Goal: Complete application form: Complete application form

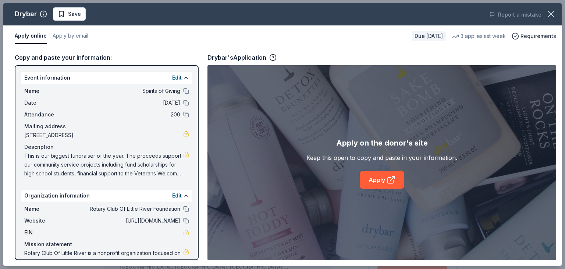
scroll to position [133, 0]
click at [71, 14] on span "Save" at bounding box center [74, 14] width 13 height 9
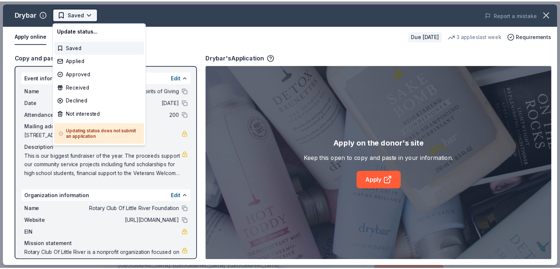
scroll to position [0, 0]
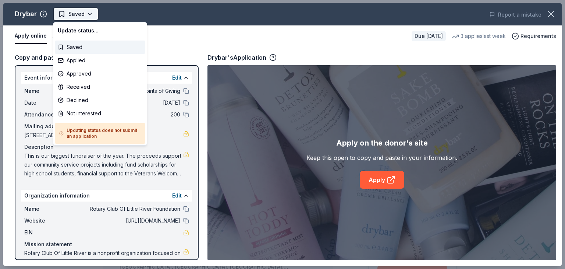
click at [89, 14] on html "Spirits of Giving Earn Rewards Due in 103 days Share Drybar New 3 applies last …" at bounding box center [282, 134] width 565 height 269
click at [83, 63] on div "Applied" at bounding box center [100, 60] width 91 height 13
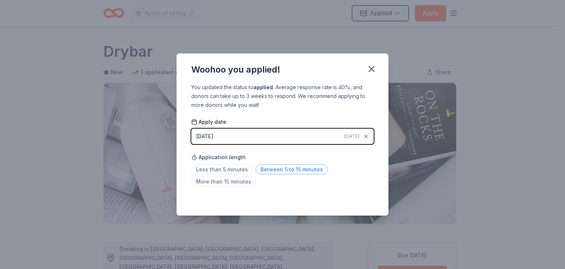
click at [292, 166] on span "Between 5 to 15 minutes" at bounding box center [292, 169] width 72 height 10
click at [372, 70] on icon "button" at bounding box center [371, 68] width 5 height 5
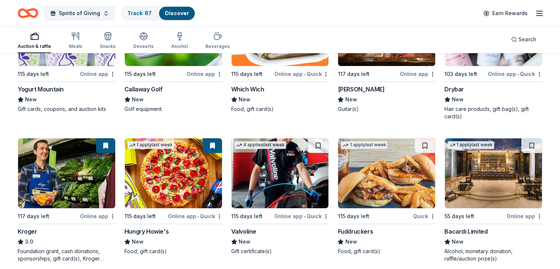
scroll to position [3503, 0]
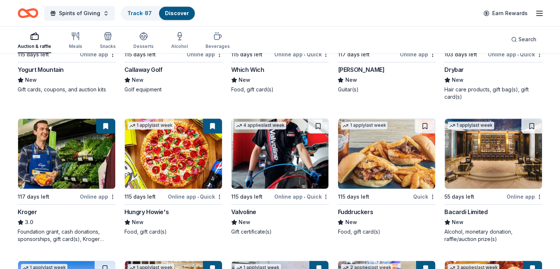
click at [383, 158] on img at bounding box center [386, 154] width 97 height 70
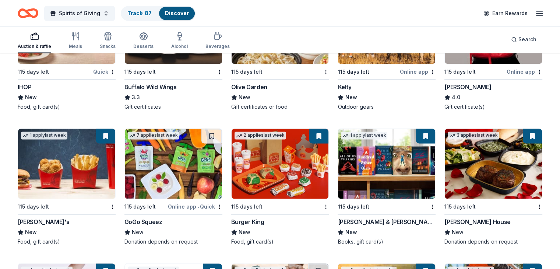
scroll to position [3917, 0]
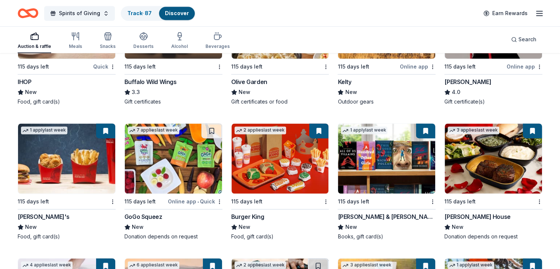
click at [477, 176] on img at bounding box center [493, 158] width 97 height 70
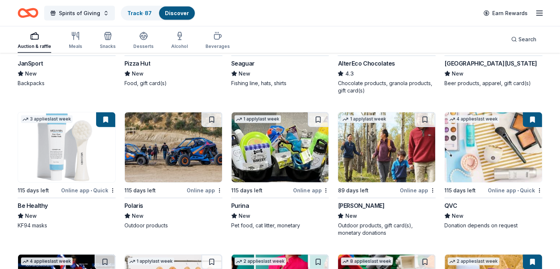
scroll to position [4486, 0]
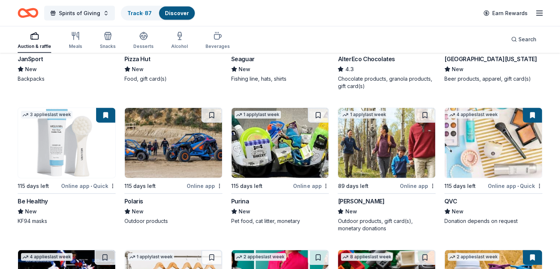
click at [383, 162] on img at bounding box center [386, 143] width 97 height 70
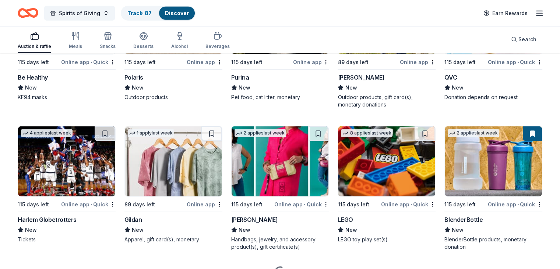
scroll to position [4616, 0]
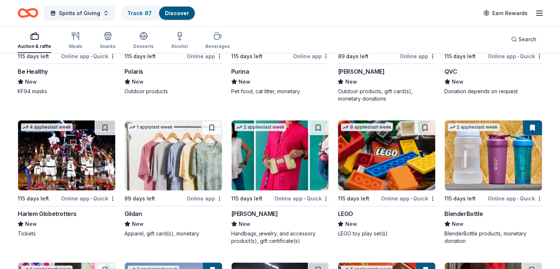
click at [174, 170] on img at bounding box center [173, 155] width 97 height 70
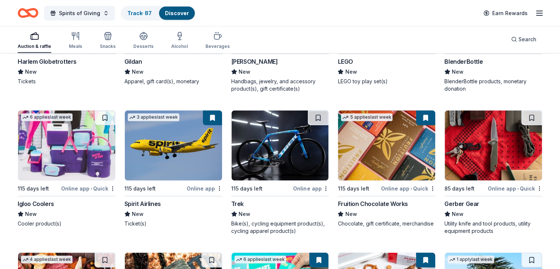
scroll to position [4772, 0]
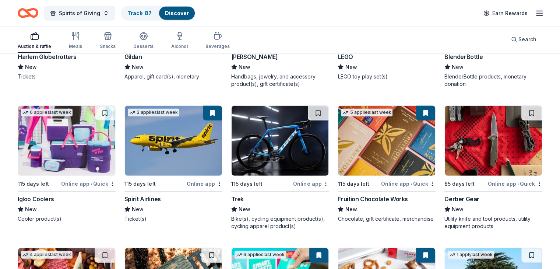
click at [272, 156] on img at bounding box center [280, 141] width 97 height 70
click at [71, 153] on img at bounding box center [66, 141] width 97 height 70
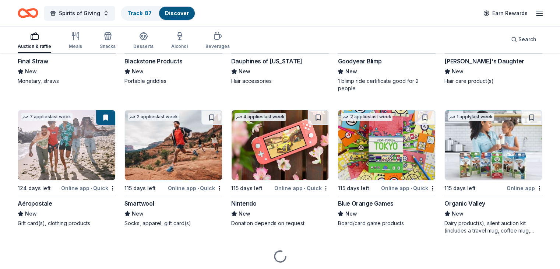
scroll to position [5508, 0]
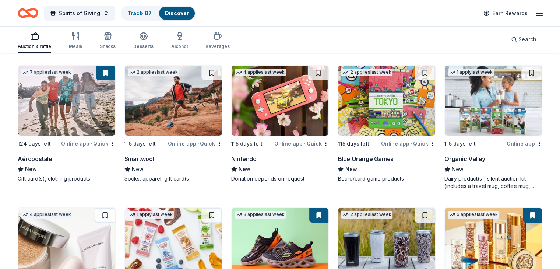
click at [474, 123] on img at bounding box center [493, 101] width 97 height 70
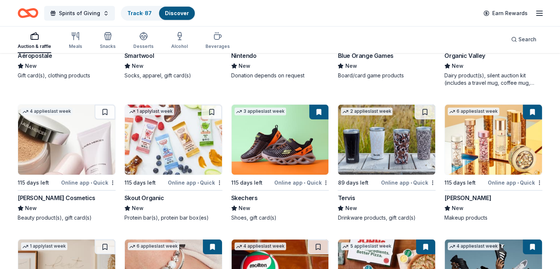
scroll to position [5621, 0]
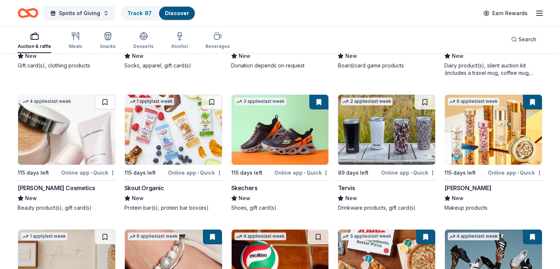
click at [73, 161] on img at bounding box center [66, 130] width 97 height 70
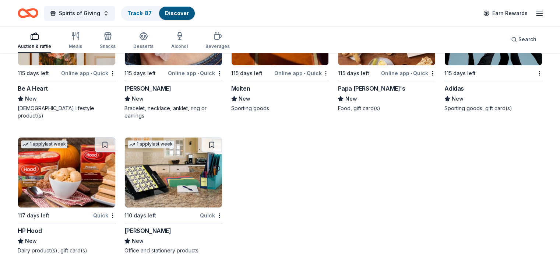
scroll to position [5881, 0]
click at [75, 181] on img at bounding box center [66, 172] width 97 height 70
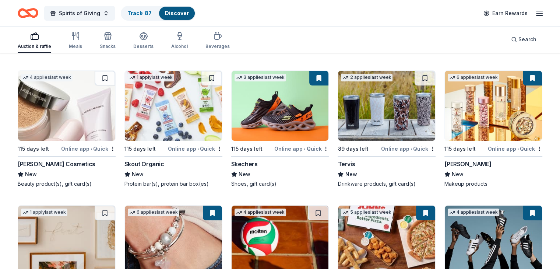
scroll to position [5631, 0]
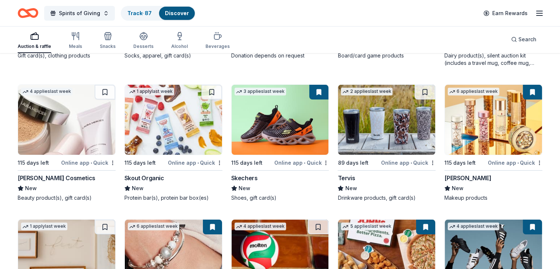
click at [76, 151] on img at bounding box center [66, 120] width 97 height 70
click at [378, 153] on img at bounding box center [386, 120] width 97 height 70
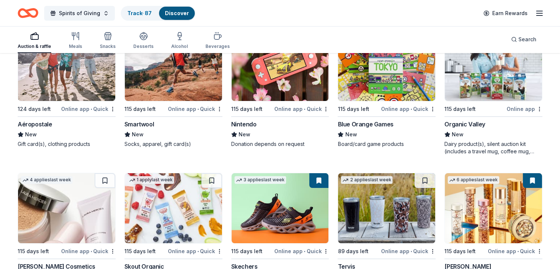
scroll to position [5528, 0]
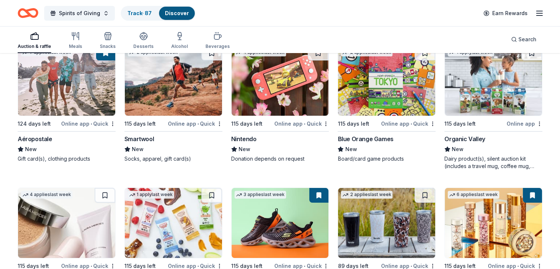
click at [181, 110] on img at bounding box center [173, 81] width 97 height 70
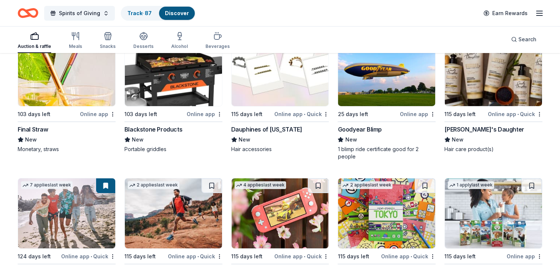
scroll to position [5381, 0]
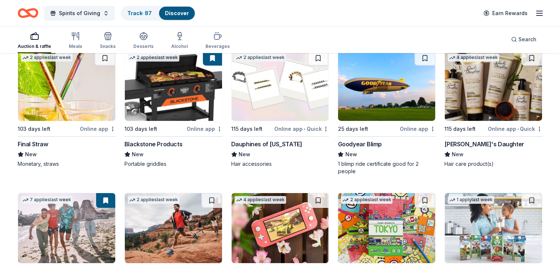
click at [75, 113] on img at bounding box center [66, 86] width 97 height 70
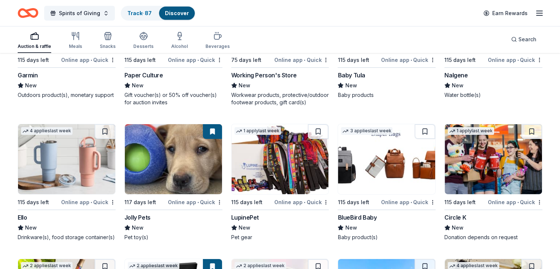
scroll to position [5175, 0]
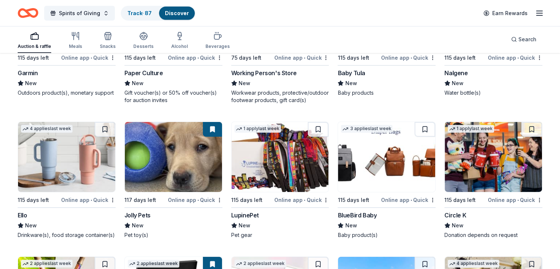
click at [478, 180] on img at bounding box center [493, 157] width 97 height 70
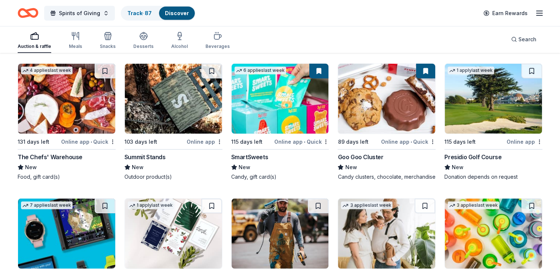
scroll to position [4942, 0]
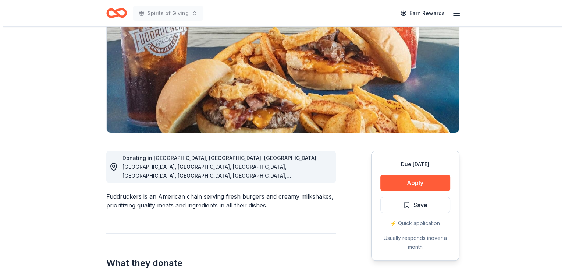
scroll to position [116, 0]
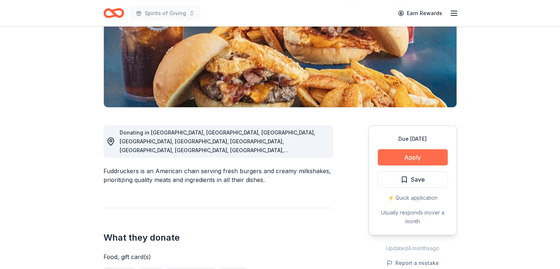
click at [410, 156] on button "Apply" at bounding box center [413, 157] width 70 height 16
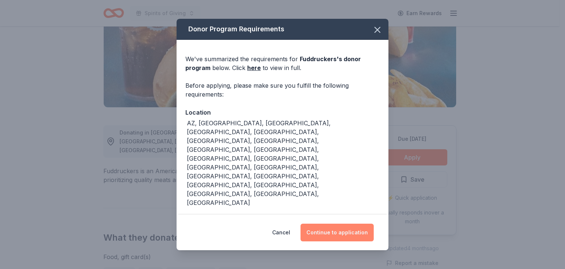
click at [339, 229] on button "Continue to application" at bounding box center [337, 232] width 73 height 18
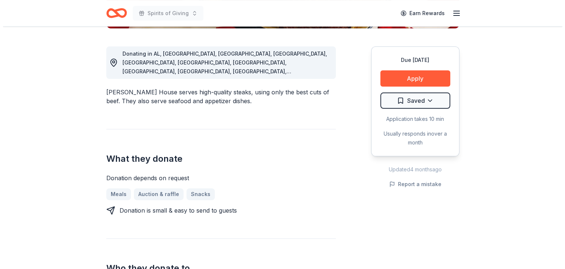
scroll to position [198, 0]
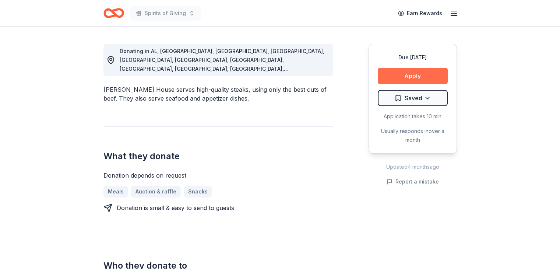
click at [418, 75] on button "Apply" at bounding box center [413, 76] width 70 height 16
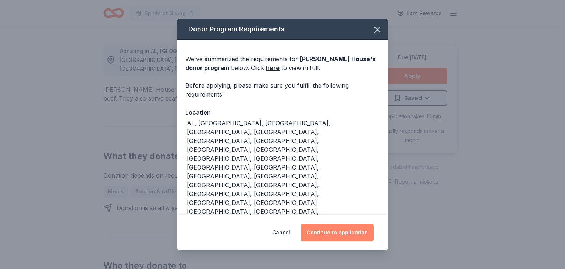
click at [345, 223] on button "Continue to application" at bounding box center [337, 232] width 73 height 18
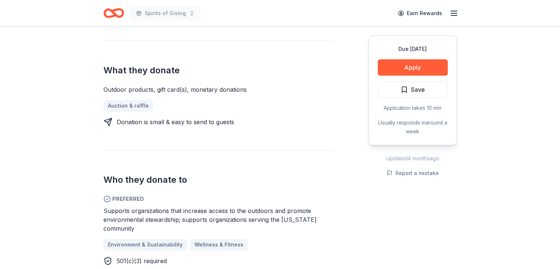
scroll to position [276, 0]
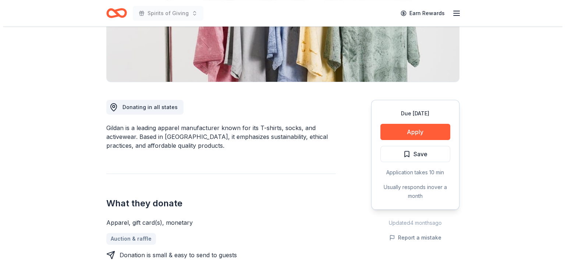
scroll to position [146, 0]
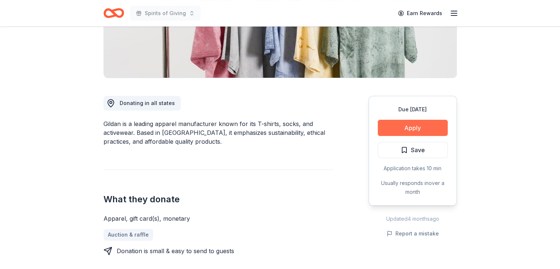
click at [416, 127] on button "Apply" at bounding box center [413, 128] width 70 height 16
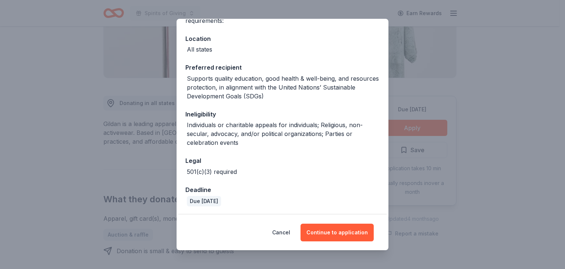
scroll to position [74, 0]
click at [343, 232] on button "Continue to application" at bounding box center [337, 232] width 73 height 18
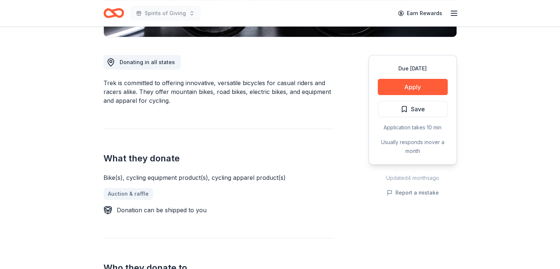
scroll to position [188, 0]
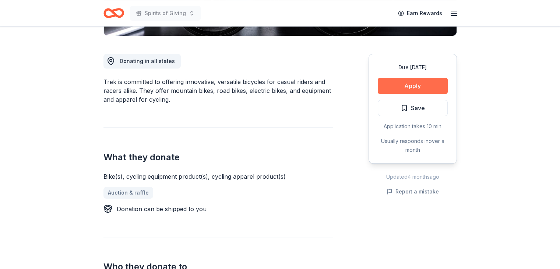
click at [415, 81] on button "Apply" at bounding box center [413, 86] width 70 height 16
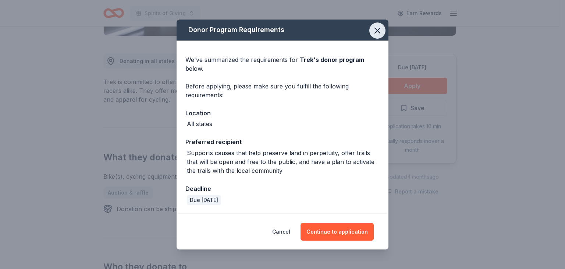
click at [378, 31] on icon "button" at bounding box center [377, 30] width 5 height 5
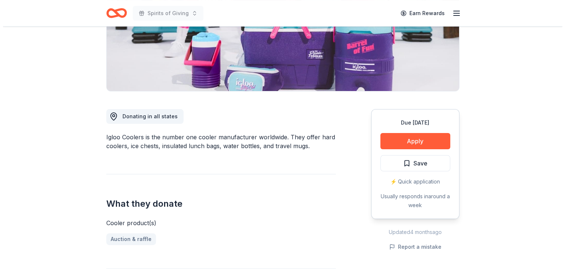
scroll to position [157, 0]
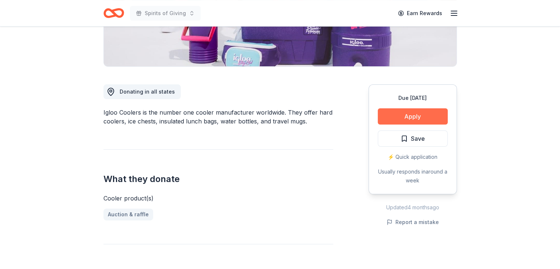
click at [409, 112] on button "Apply" at bounding box center [413, 116] width 70 height 16
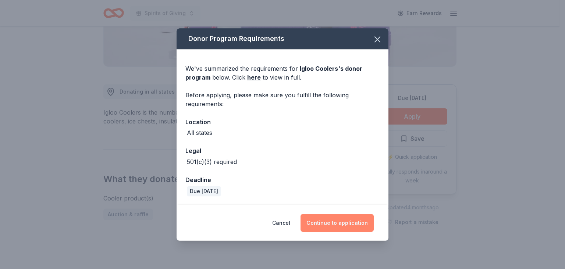
click at [337, 222] on button "Continue to application" at bounding box center [337, 223] width 73 height 18
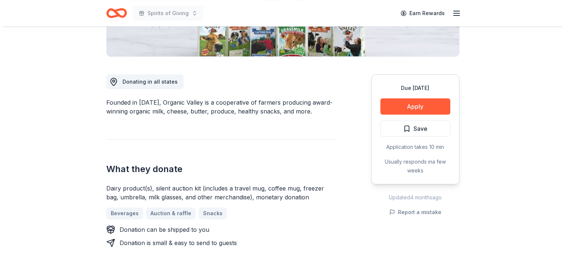
scroll to position [171, 0]
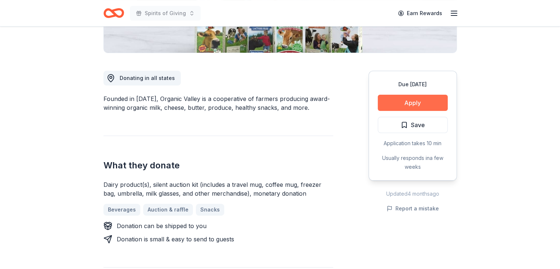
click at [407, 101] on button "Apply" at bounding box center [413, 103] width 70 height 16
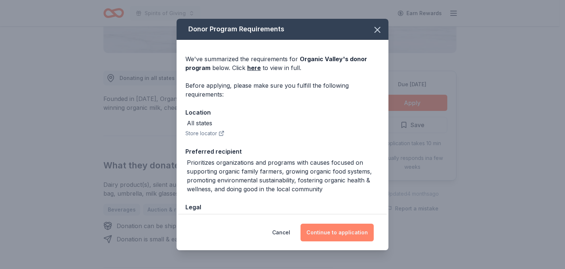
click at [339, 234] on button "Continue to application" at bounding box center [337, 232] width 73 height 18
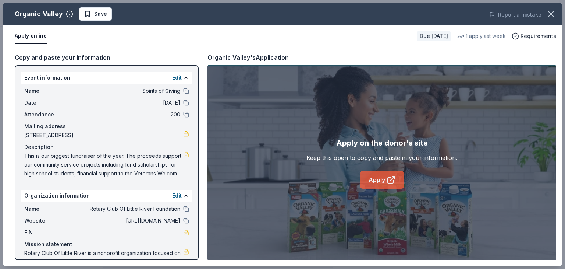
click at [388, 180] on icon at bounding box center [391, 180] width 6 height 6
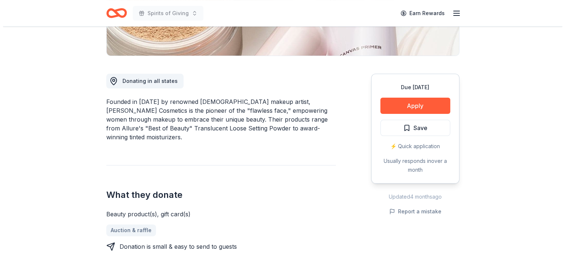
scroll to position [172, 0]
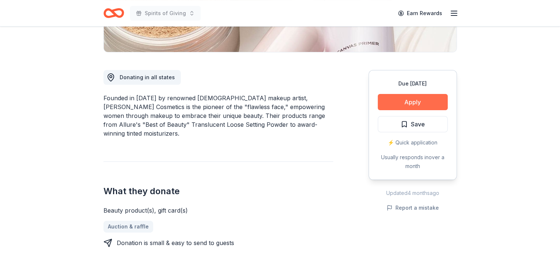
click at [418, 102] on button "Apply" at bounding box center [413, 102] width 70 height 16
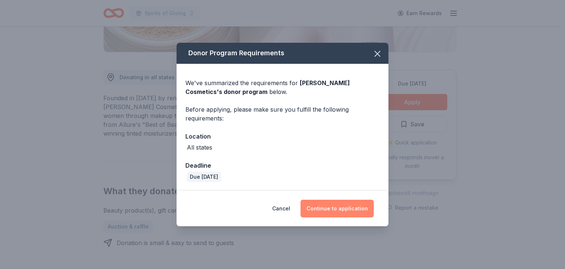
click at [338, 206] on button "Continue to application" at bounding box center [337, 208] width 73 height 18
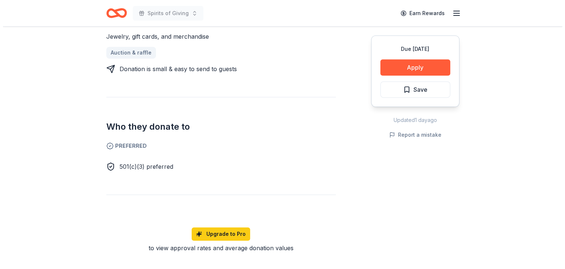
scroll to position [330, 0]
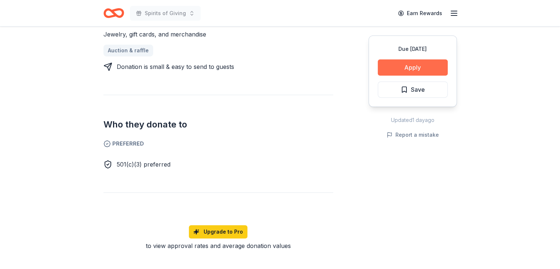
click at [414, 68] on button "Apply" at bounding box center [413, 67] width 70 height 16
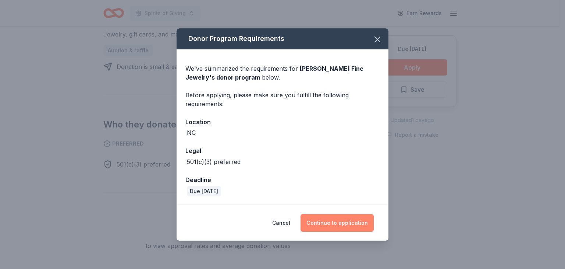
click at [342, 223] on button "Continue to application" at bounding box center [337, 223] width 73 height 18
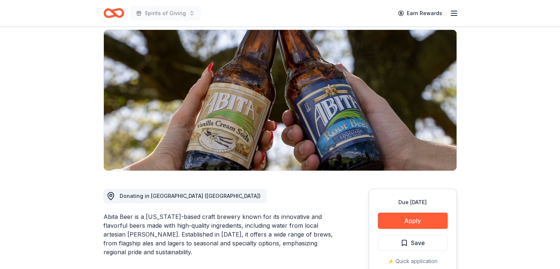
scroll to position [54, 0]
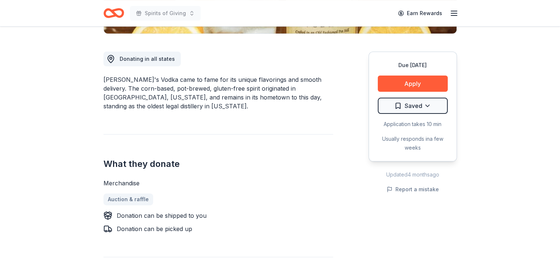
scroll to position [199, 0]
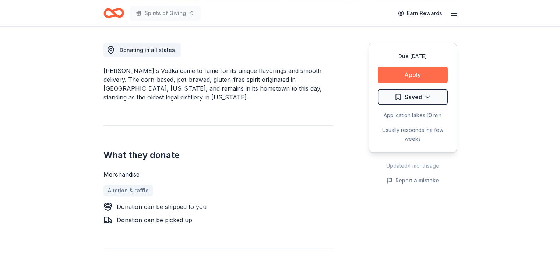
click at [414, 77] on button "Apply" at bounding box center [413, 75] width 70 height 16
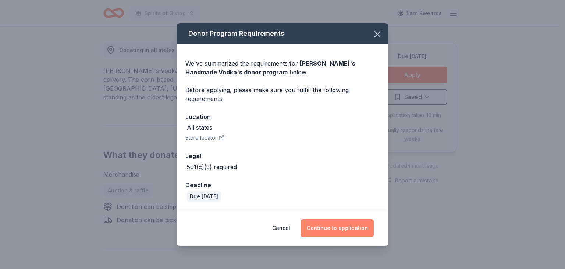
click at [342, 226] on button "Continue to application" at bounding box center [337, 228] width 73 height 18
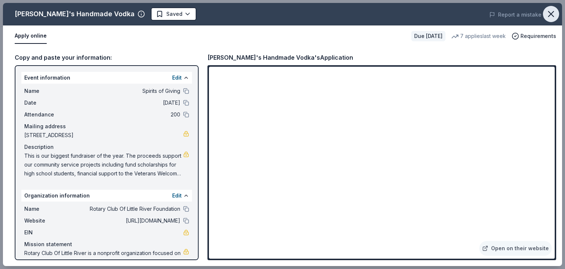
click at [551, 14] on icon "button" at bounding box center [551, 13] width 5 height 5
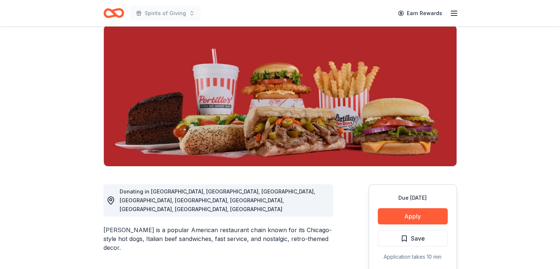
scroll to position [71, 0]
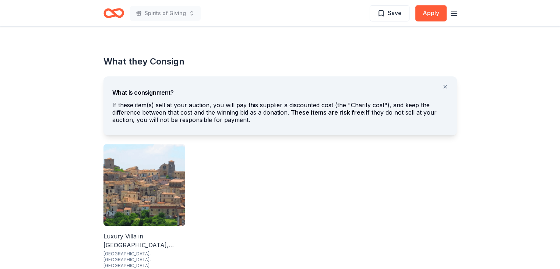
scroll to position [396, 0]
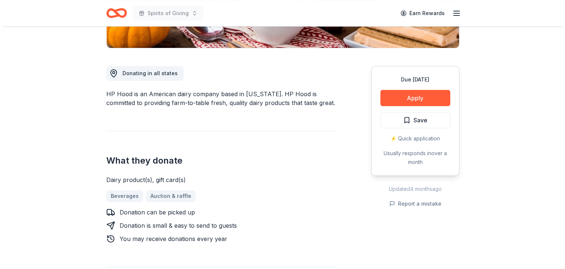
scroll to position [177, 0]
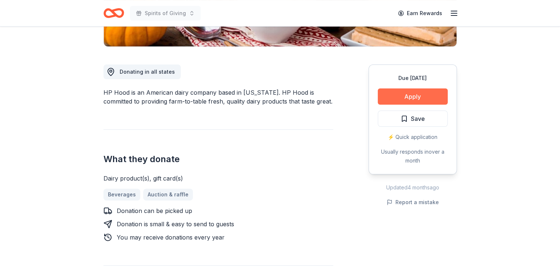
click at [416, 98] on button "Apply" at bounding box center [413, 96] width 70 height 16
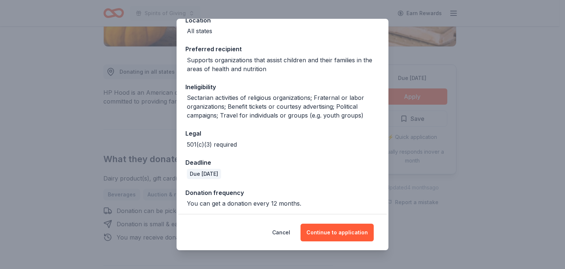
scroll to position [94, 0]
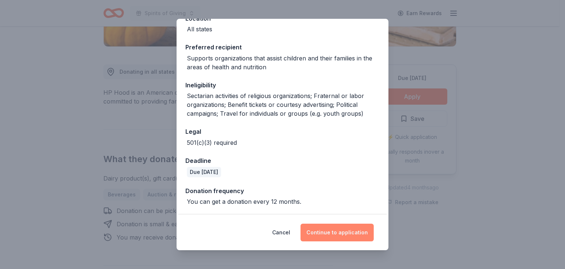
click at [339, 232] on button "Continue to application" at bounding box center [337, 232] width 73 height 18
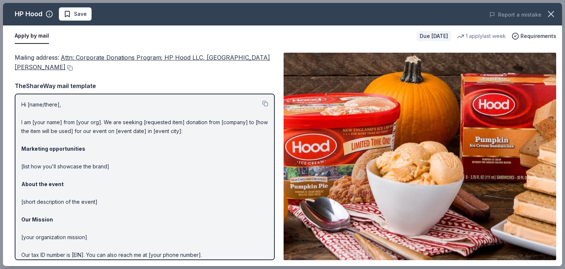
scroll to position [177, 0]
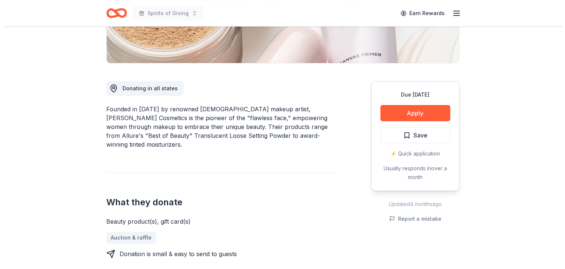
scroll to position [168, 0]
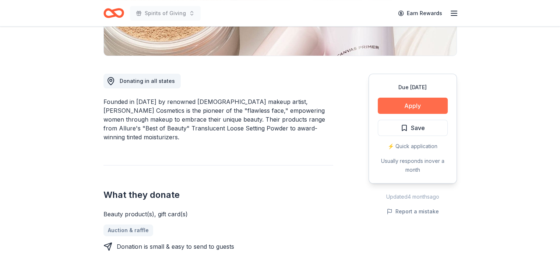
click at [417, 102] on button "Apply" at bounding box center [413, 106] width 70 height 16
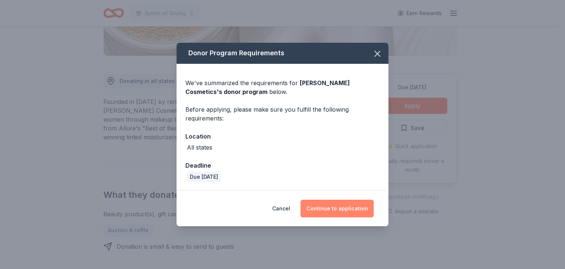
click at [336, 209] on button "Continue to application" at bounding box center [337, 208] width 73 height 18
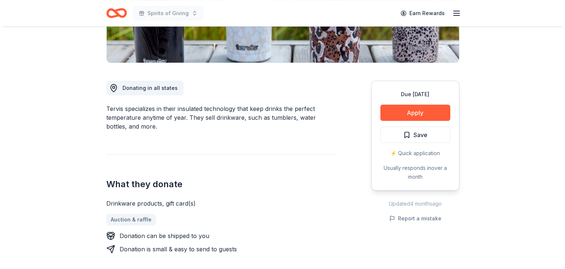
scroll to position [206, 0]
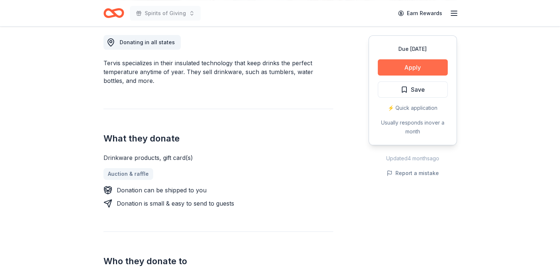
click at [417, 66] on button "Apply" at bounding box center [413, 67] width 70 height 16
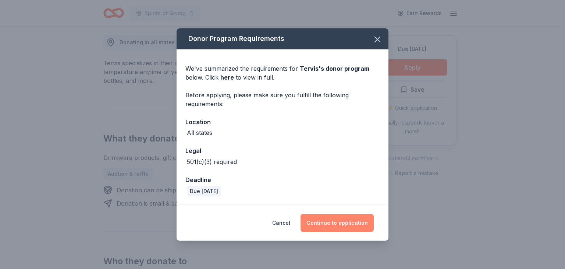
click at [345, 223] on button "Continue to application" at bounding box center [337, 223] width 73 height 18
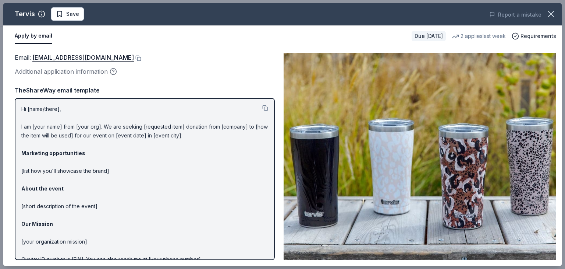
scroll to position [207, 0]
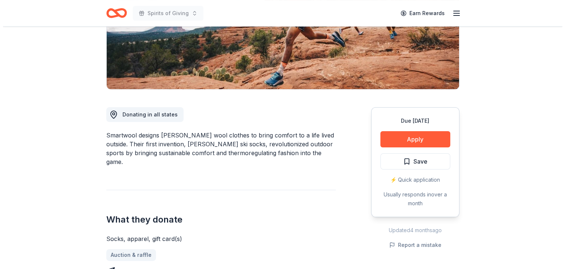
scroll to position [158, 0]
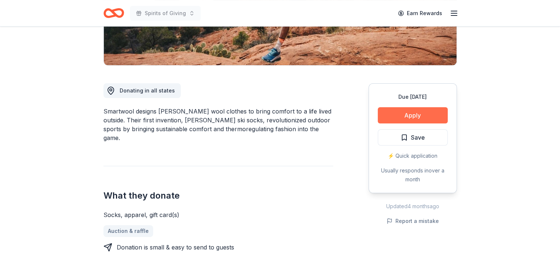
click at [421, 114] on button "Apply" at bounding box center [413, 115] width 70 height 16
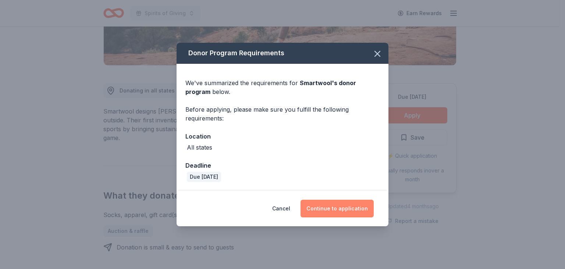
click at [340, 205] on button "Continue to application" at bounding box center [337, 208] width 73 height 18
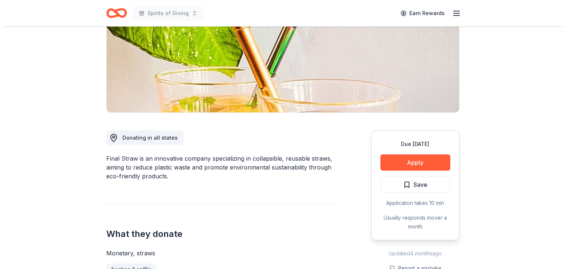
scroll to position [141, 0]
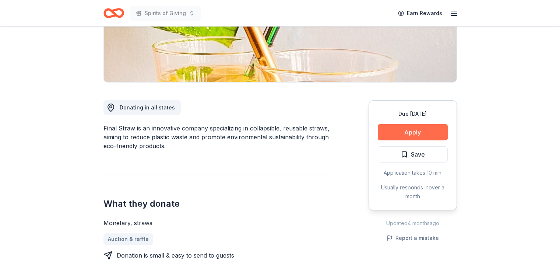
click at [417, 128] on button "Apply" at bounding box center [413, 132] width 70 height 16
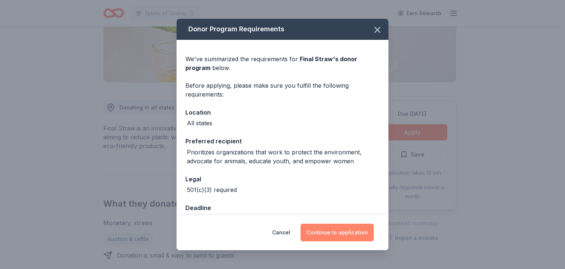
click at [335, 229] on button "Continue to application" at bounding box center [337, 232] width 73 height 18
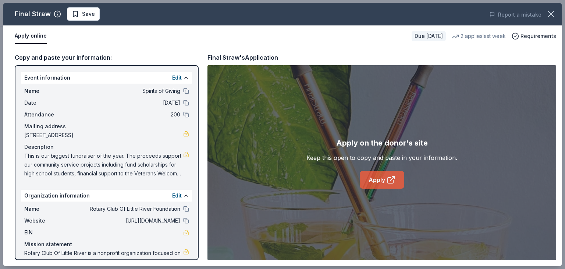
click at [386, 181] on link "Apply" at bounding box center [382, 180] width 45 height 18
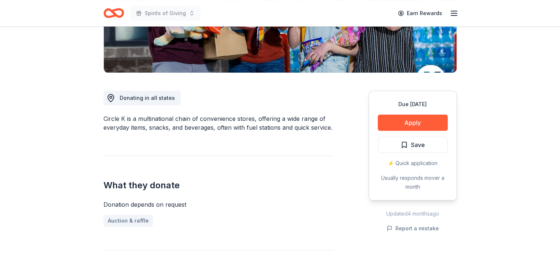
scroll to position [178, 0]
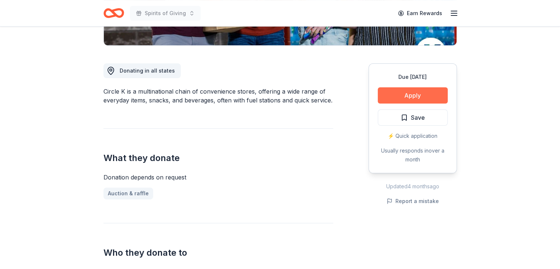
click at [414, 95] on button "Apply" at bounding box center [413, 95] width 70 height 16
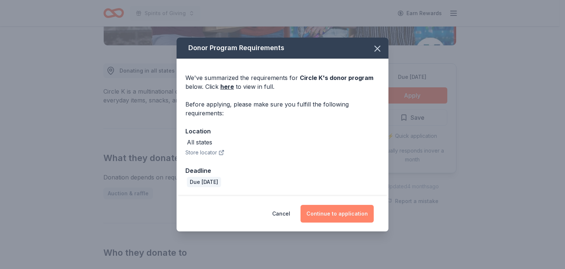
click at [338, 213] on button "Continue to application" at bounding box center [337, 214] width 73 height 18
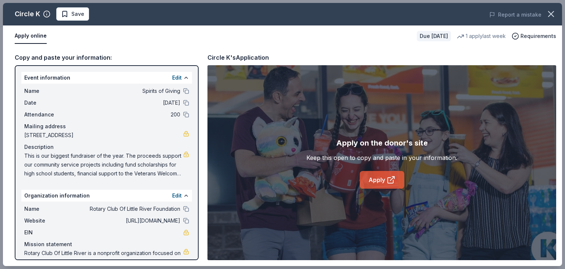
click at [390, 180] on icon at bounding box center [391, 179] width 9 height 9
click at [553, 16] on icon "button" at bounding box center [551, 13] width 5 height 5
